Goal: Book appointment/travel/reservation

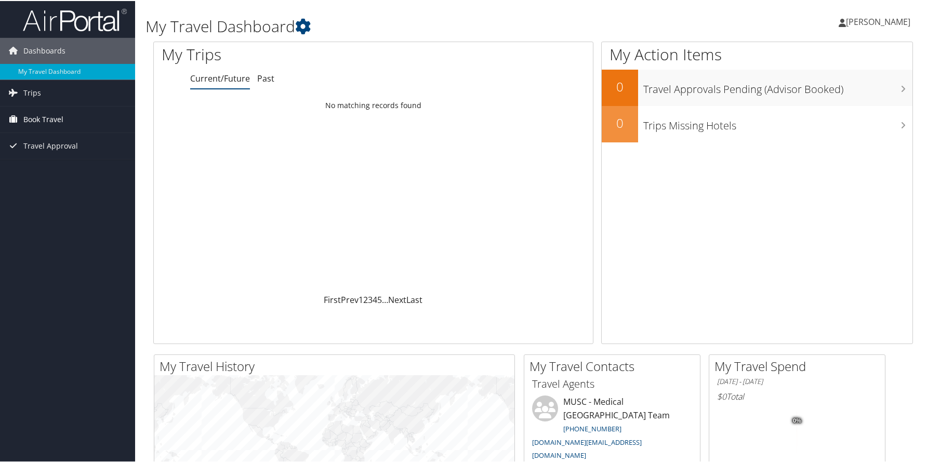
click at [45, 118] on span "Book Travel" at bounding box center [43, 119] width 40 height 26
click at [77, 168] on link "Book/Manage Online Trips" at bounding box center [67, 171] width 135 height 16
